Goal: Task Accomplishment & Management: Manage account settings

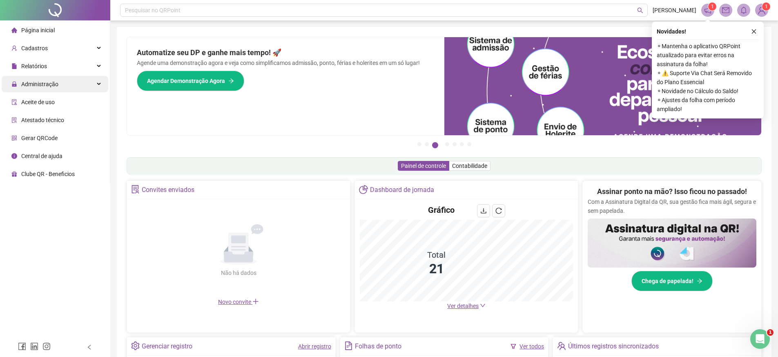
click at [96, 83] on div "Administração" at bounding box center [55, 84] width 107 height 16
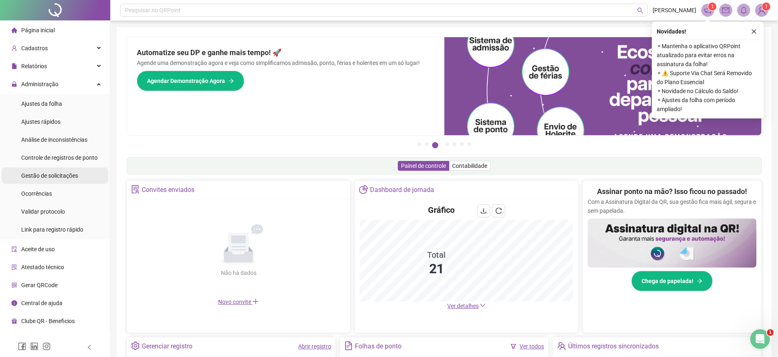
click at [85, 176] on li "Gestão de solicitações" at bounding box center [55, 175] width 107 height 16
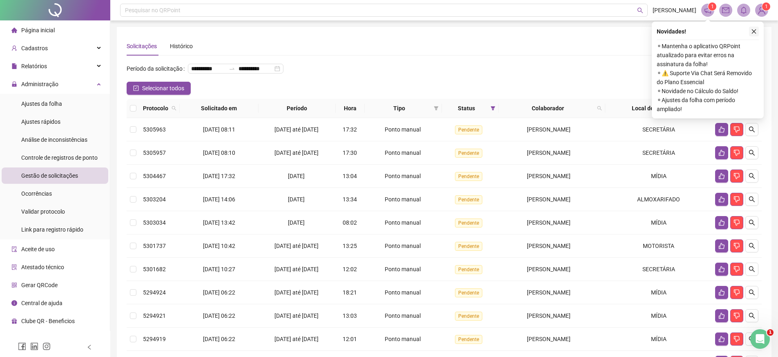
click at [757, 31] on button "button" at bounding box center [754, 32] width 10 height 10
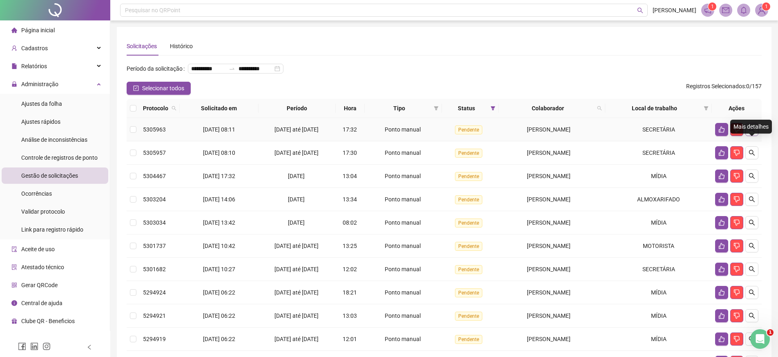
click at [751, 136] on button "button" at bounding box center [751, 129] width 13 height 13
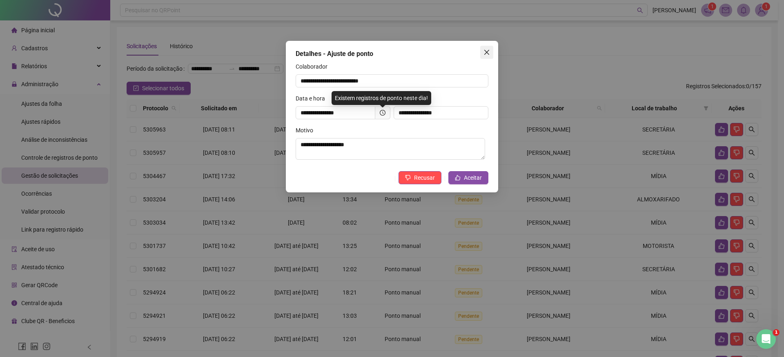
click at [485, 53] on icon "close" at bounding box center [486, 52] width 5 height 5
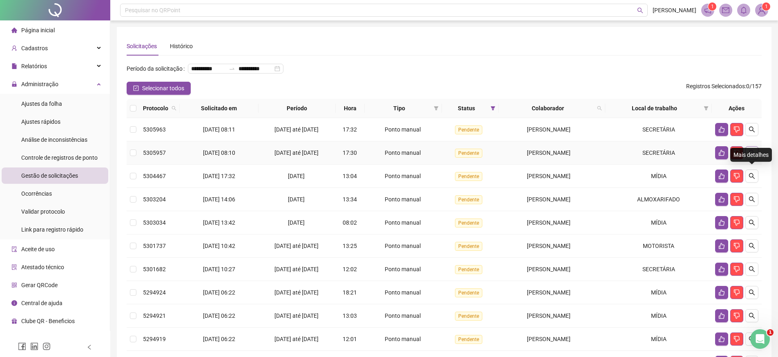
click at [752, 156] on icon "search" at bounding box center [752, 153] width 6 height 6
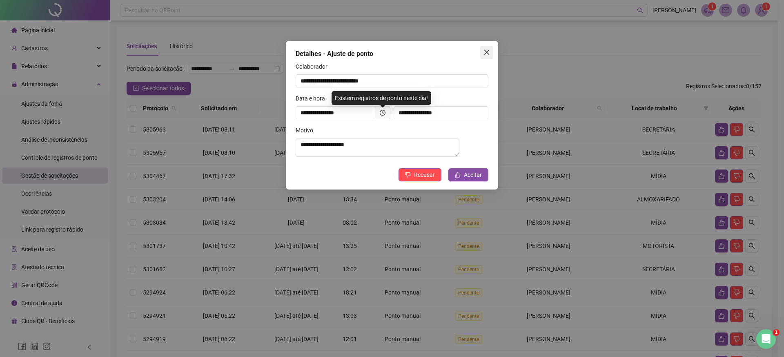
click at [490, 55] on span "Close" at bounding box center [486, 52] width 13 height 7
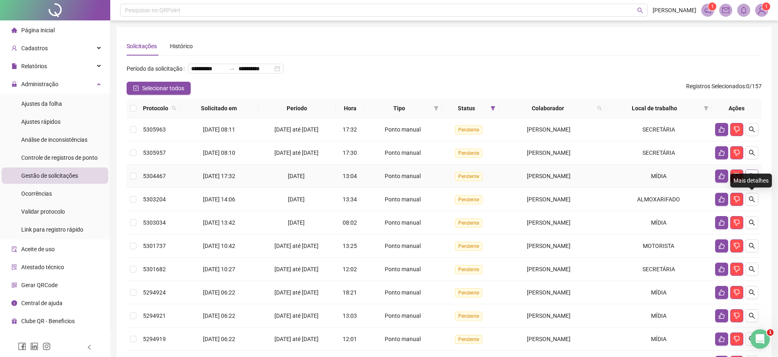
click at [752, 179] on icon "search" at bounding box center [752, 176] width 6 height 6
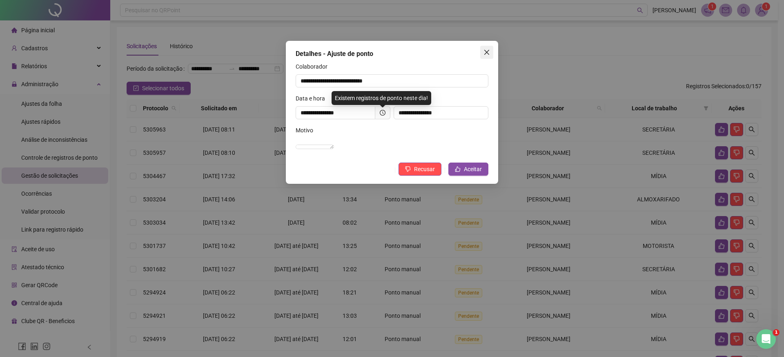
click at [486, 52] on icon "close" at bounding box center [486, 52] width 5 height 5
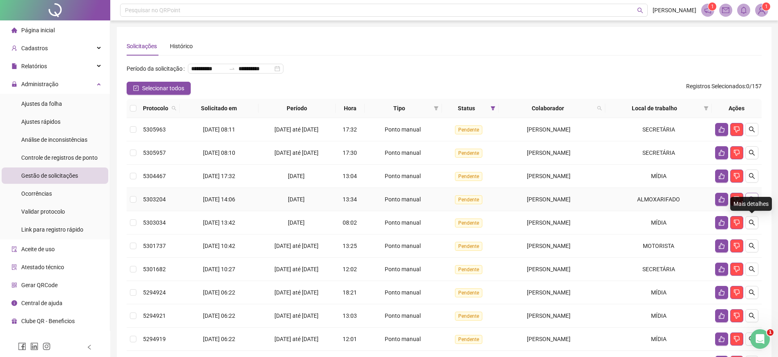
click at [756, 206] on button "button" at bounding box center [751, 199] width 13 height 13
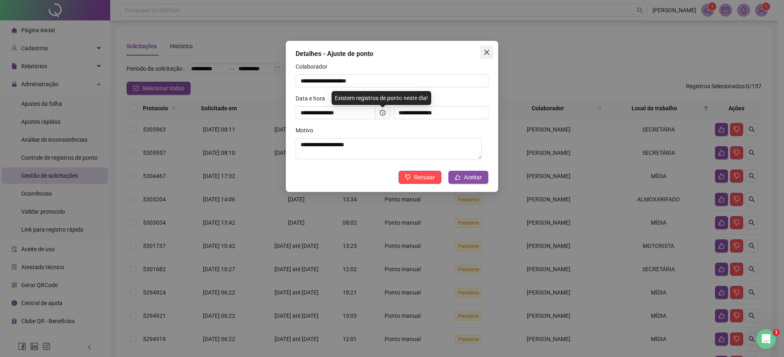
click at [492, 57] on button "Close" at bounding box center [486, 52] width 13 height 13
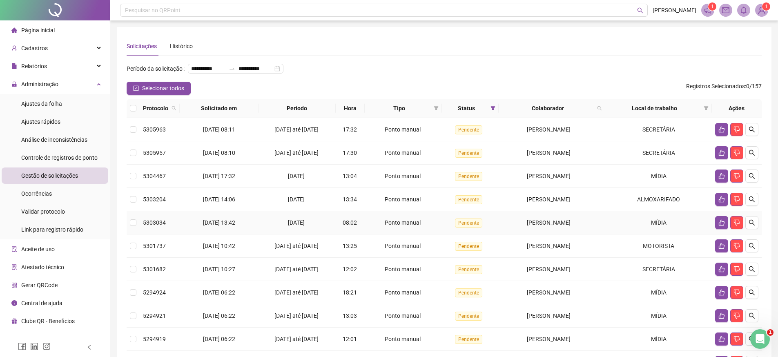
scroll to position [132, 0]
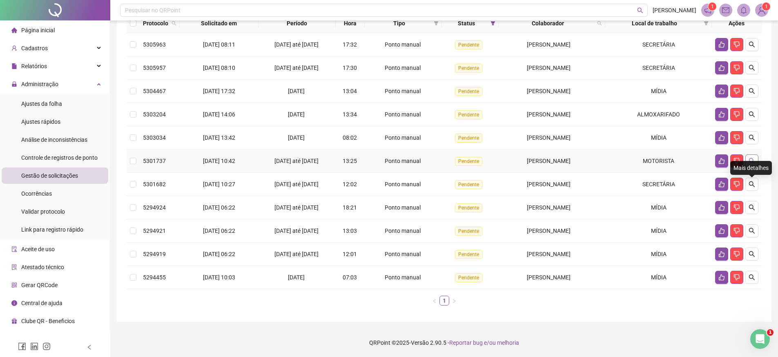
click at [753, 158] on icon "search" at bounding box center [751, 161] width 7 height 7
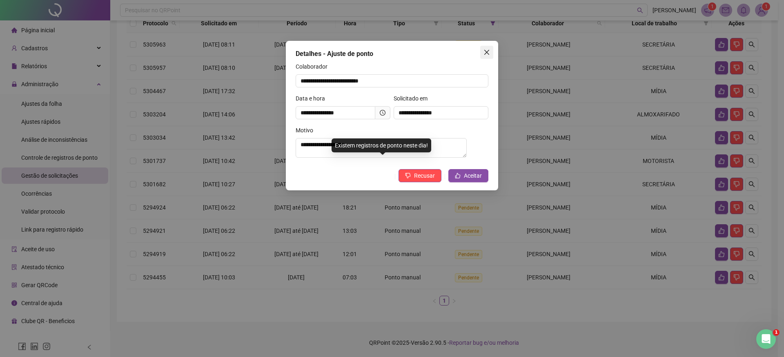
click at [485, 53] on icon "close" at bounding box center [486, 52] width 7 height 7
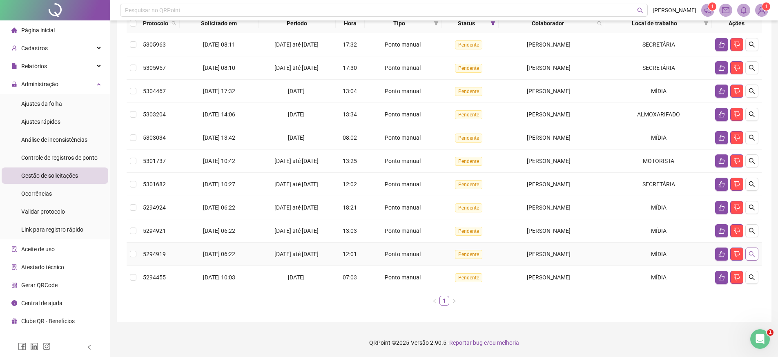
click at [752, 252] on icon "search" at bounding box center [752, 254] width 6 height 6
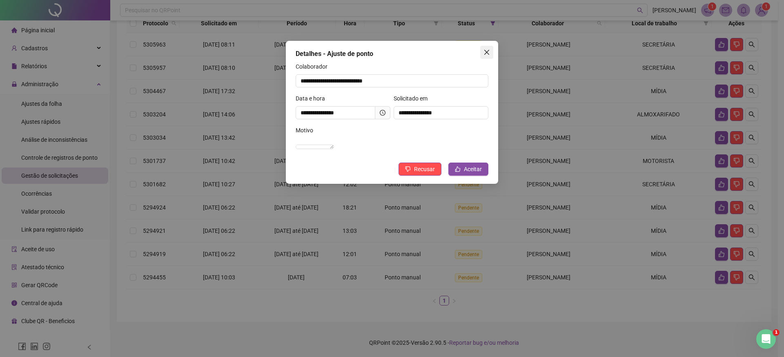
click at [484, 52] on icon "close" at bounding box center [486, 52] width 7 height 7
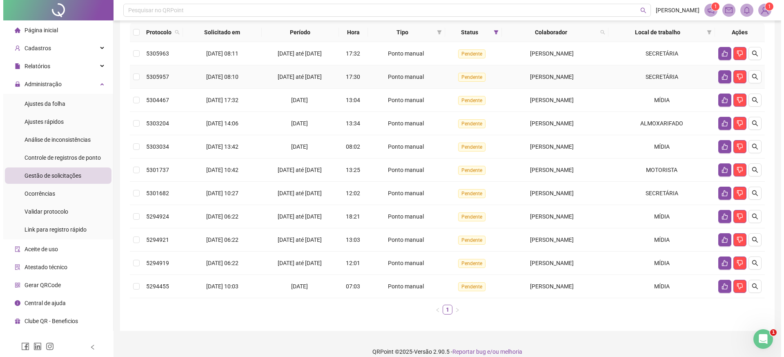
scroll to position [32, 0]
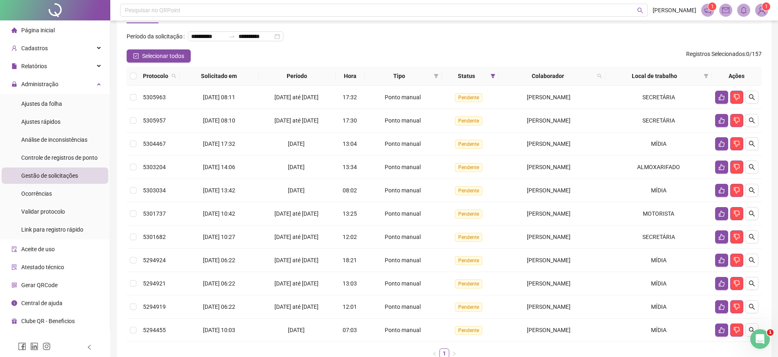
click at [136, 86] on th at bounding box center [133, 76] width 13 height 19
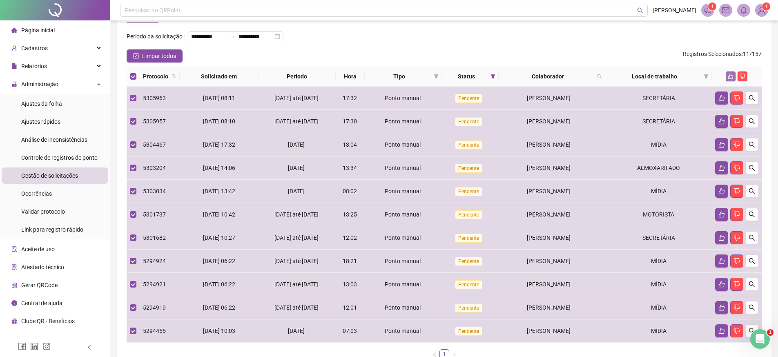
click at [732, 79] on icon "like" at bounding box center [731, 76] width 6 height 6
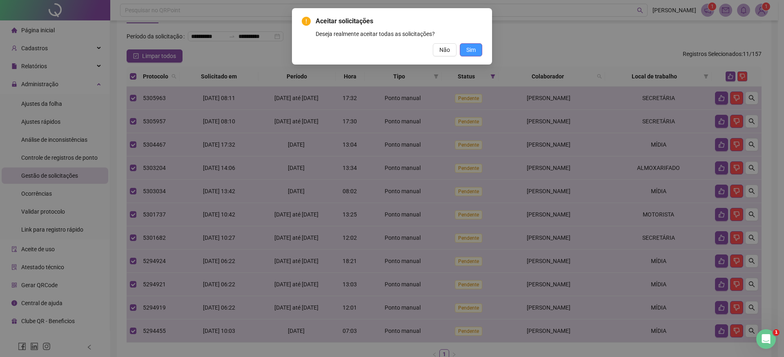
click at [460, 50] on button "Sim" at bounding box center [471, 49] width 22 height 13
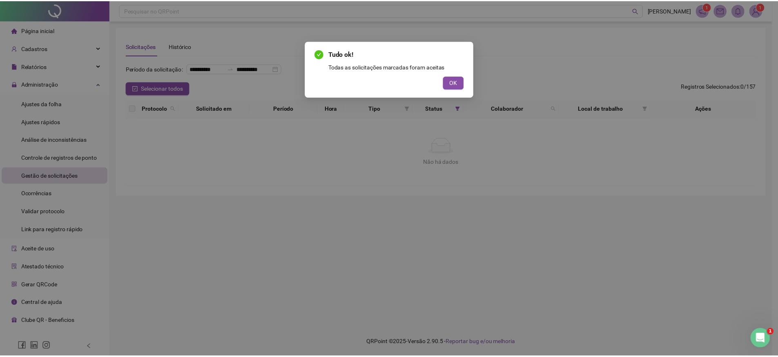
scroll to position [0, 0]
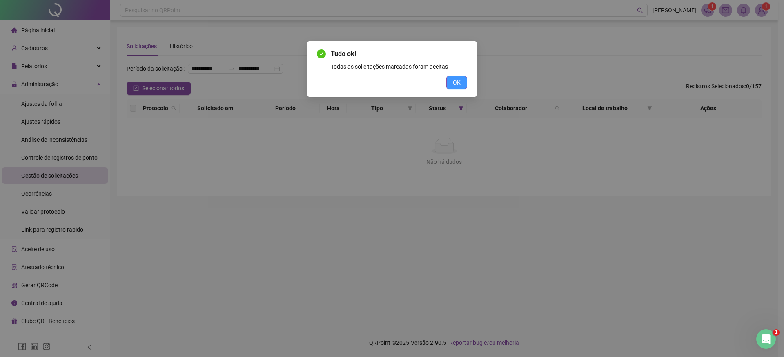
click at [456, 82] on span "OK" at bounding box center [457, 82] width 8 height 9
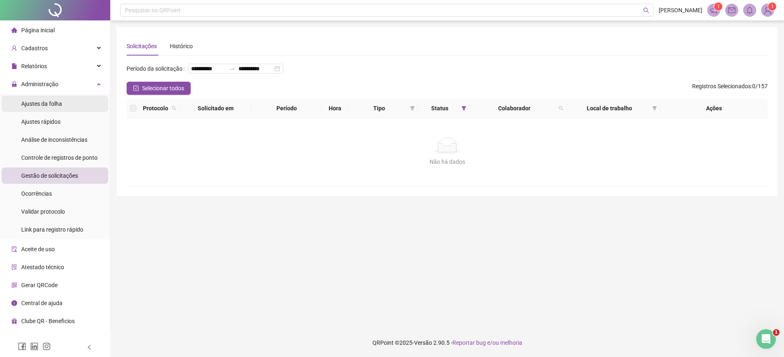
click at [62, 110] on div "Ajustes da folha" at bounding box center [41, 104] width 41 height 16
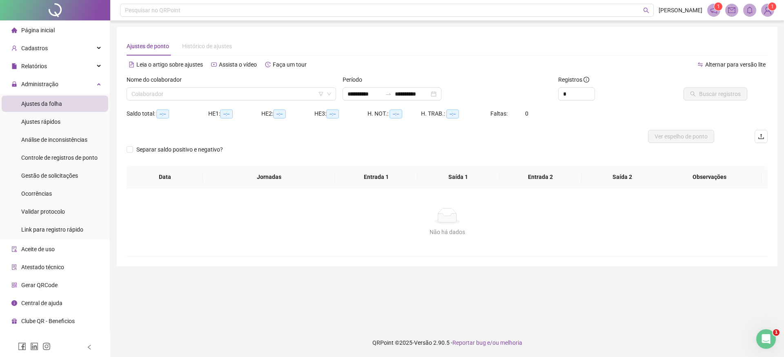
type input "**********"
click at [247, 89] on input "search" at bounding box center [227, 94] width 192 height 12
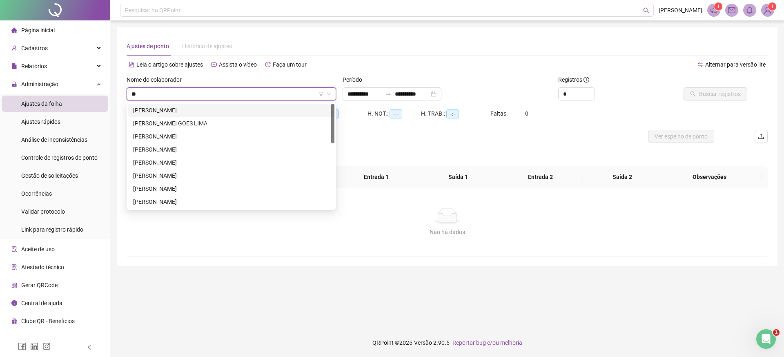
type input "***"
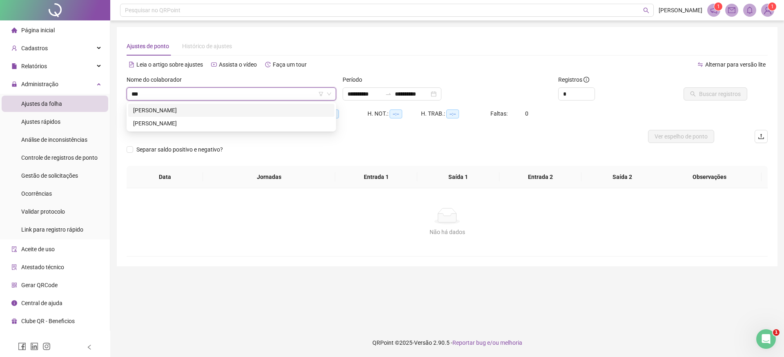
click at [218, 112] on div "[PERSON_NAME]" at bounding box center [231, 110] width 196 height 9
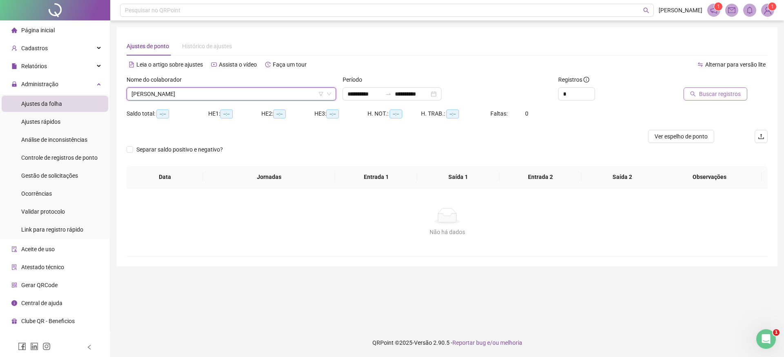
click at [720, 96] on span "Buscar registros" at bounding box center [720, 93] width 42 height 9
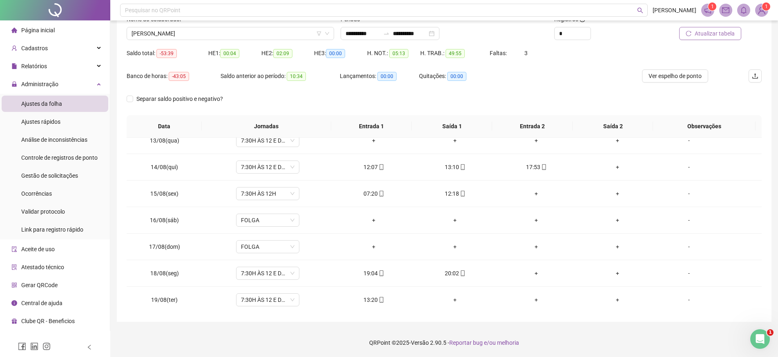
scroll to position [328, 0]
click at [379, 274] on icon "mobile" at bounding box center [381, 274] width 6 height 6
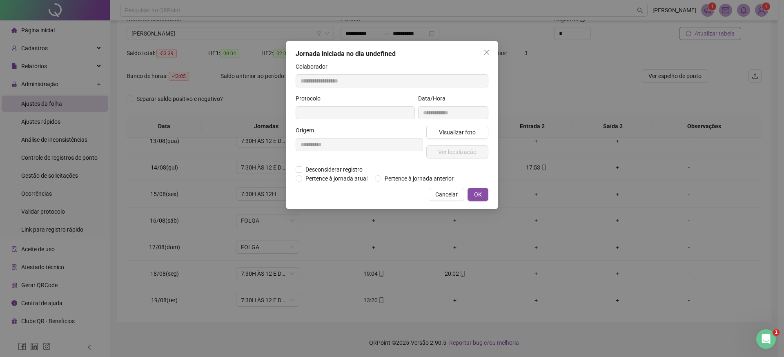
type input "**********"
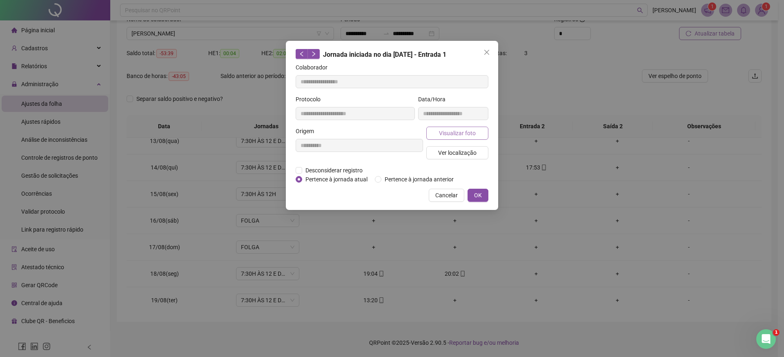
click at [459, 134] on span "Visualizar foto" at bounding box center [457, 133] width 37 height 9
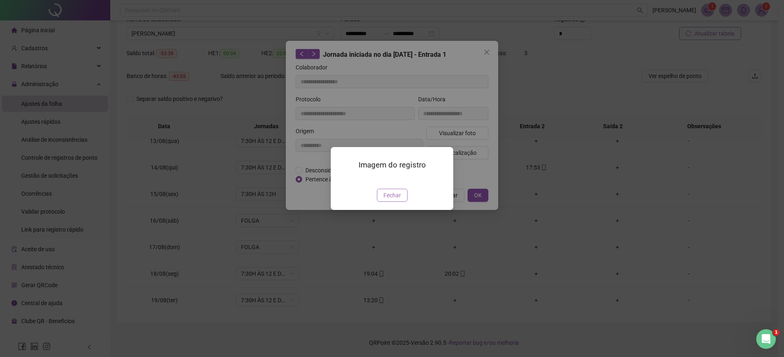
click at [398, 200] on span "Fechar" at bounding box center [392, 195] width 18 height 9
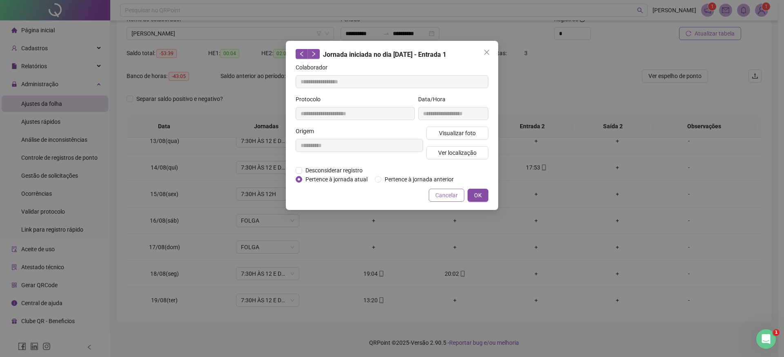
click at [445, 200] on span "Cancelar" at bounding box center [446, 195] width 22 height 9
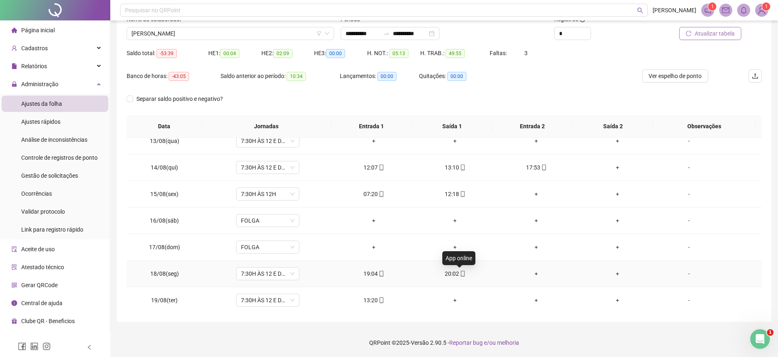
click at [462, 273] on icon "mobile" at bounding box center [463, 274] width 4 height 6
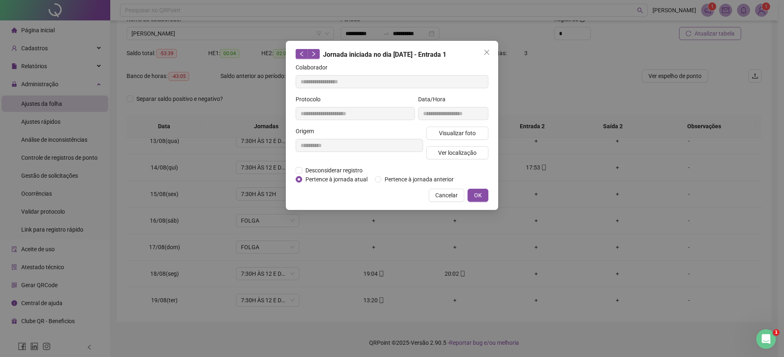
type input "**********"
click at [464, 133] on span "Visualizar foto" at bounding box center [457, 133] width 37 height 9
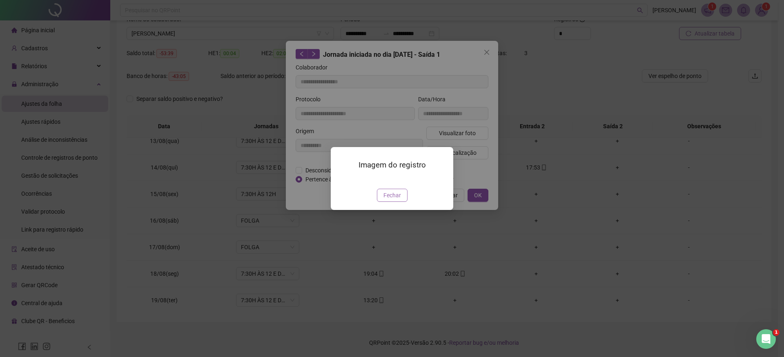
click at [389, 200] on span "Fechar" at bounding box center [392, 195] width 18 height 9
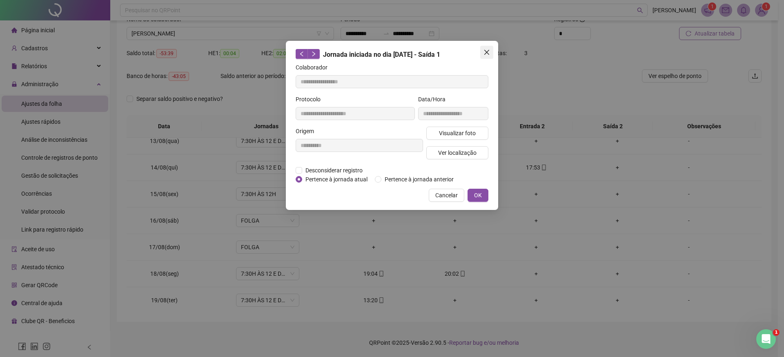
click at [489, 51] on icon "close" at bounding box center [486, 52] width 7 height 7
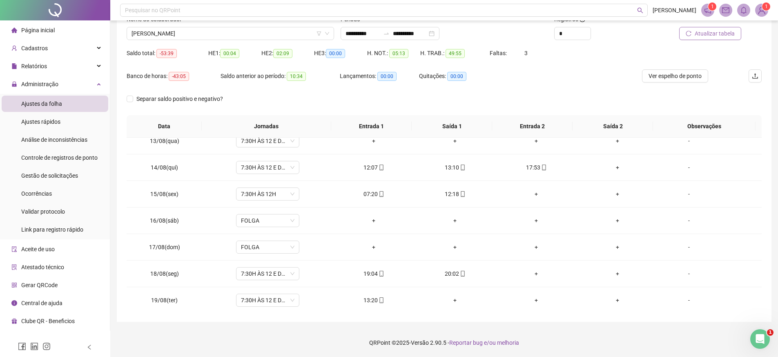
click at [550, 77] on div "Banco de horas: -43:05 Saldo anterior ao período: 10:34 Lançamentos: 00:00 Quit…" at bounding box center [365, 80] width 476 height 23
